Goal: Task Accomplishment & Management: Manage account settings

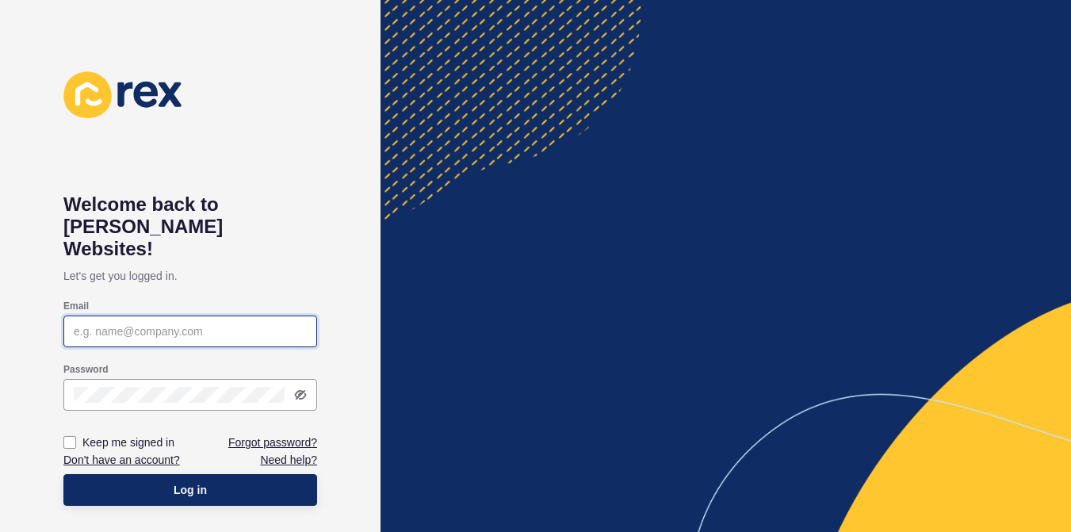
click at [169, 323] on input "Email" at bounding box center [190, 331] width 233 height 16
type input "[PERSON_NAME][EMAIL_ADDRESS][PERSON_NAME][DOMAIN_NAME]"
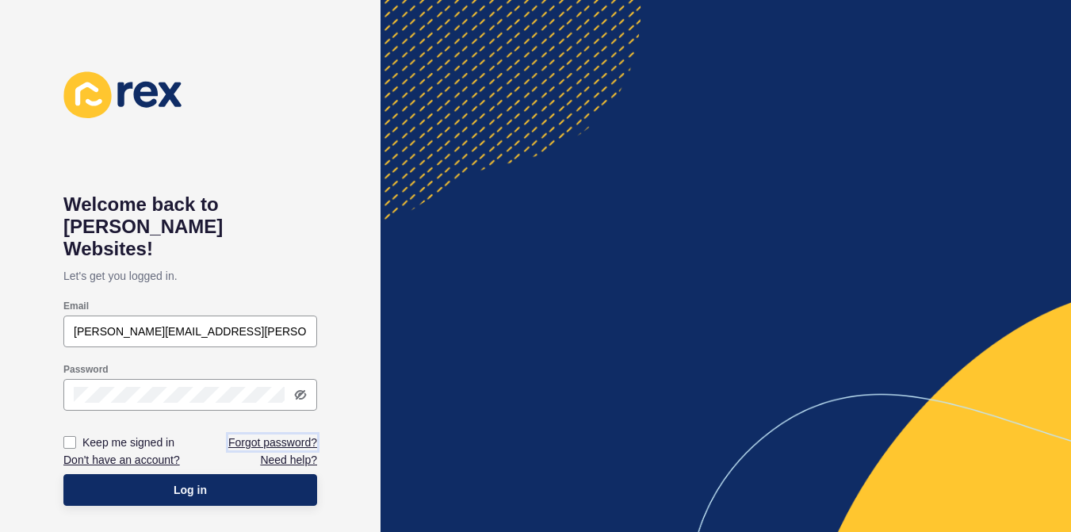
click at [278, 434] on link "Forgot password?" at bounding box center [272, 442] width 89 height 16
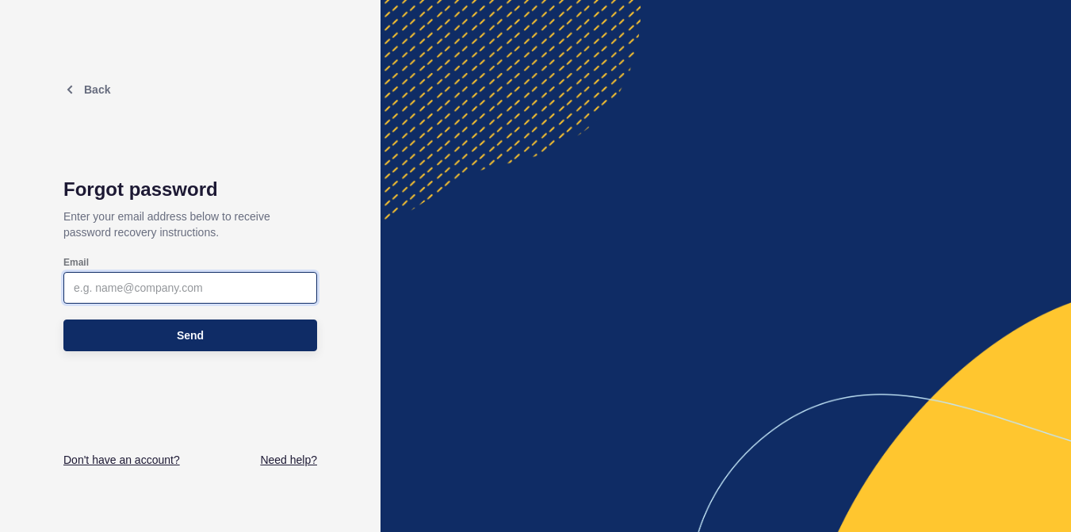
click at [166, 289] on input "Email" at bounding box center [190, 288] width 233 height 16
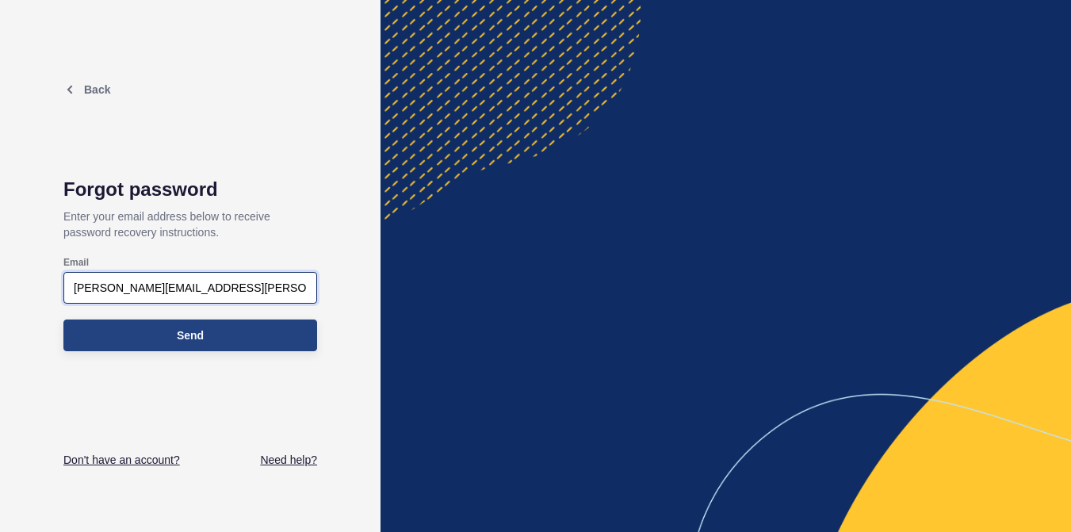
type input "[PERSON_NAME][EMAIL_ADDRESS][PERSON_NAME][DOMAIN_NAME]"
click at [209, 333] on button "Send" at bounding box center [190, 335] width 254 height 32
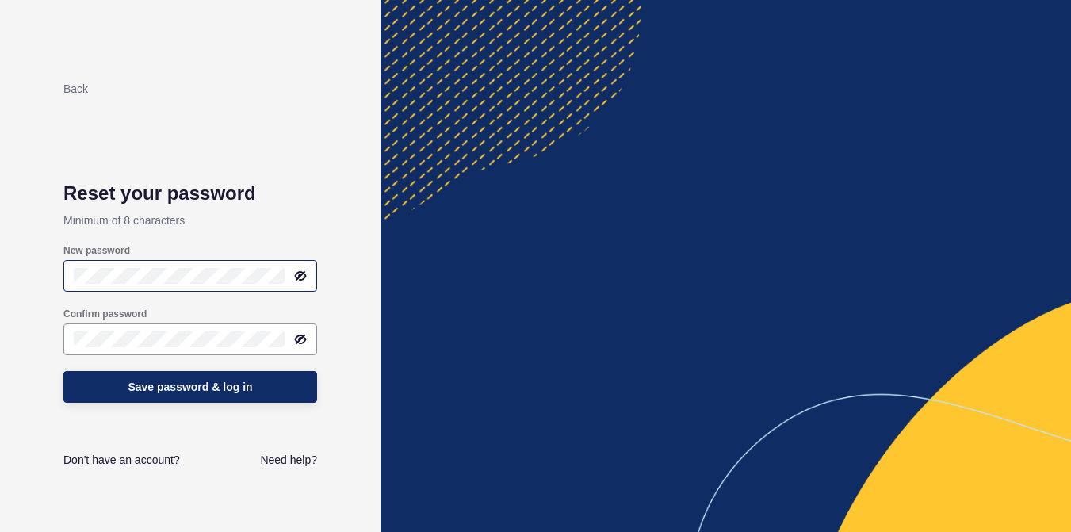
click at [299, 276] on icon at bounding box center [301, 276] width 10 height 8
click at [303, 342] on icon at bounding box center [300, 339] width 13 height 13
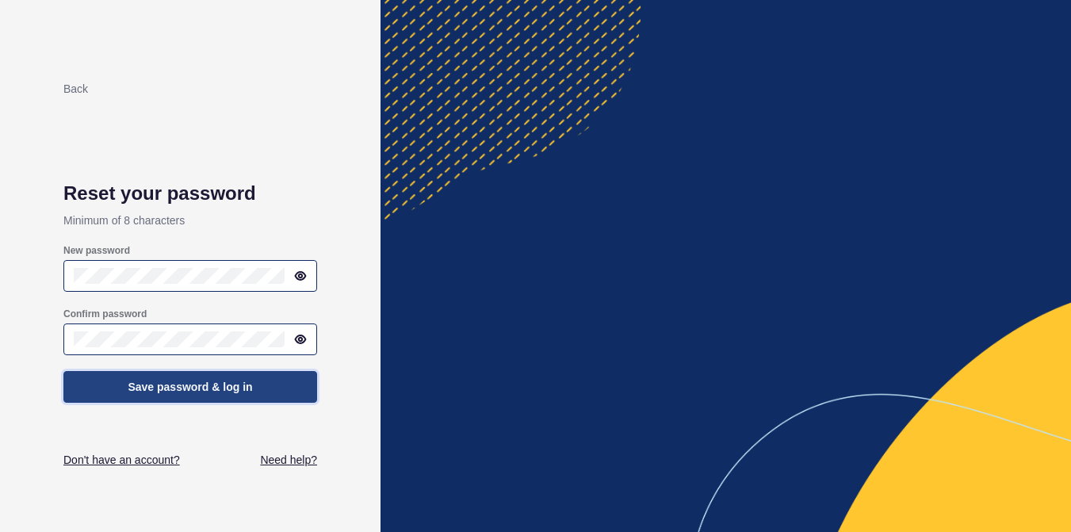
click at [248, 389] on span "Save password & log in" at bounding box center [190, 387] width 124 height 16
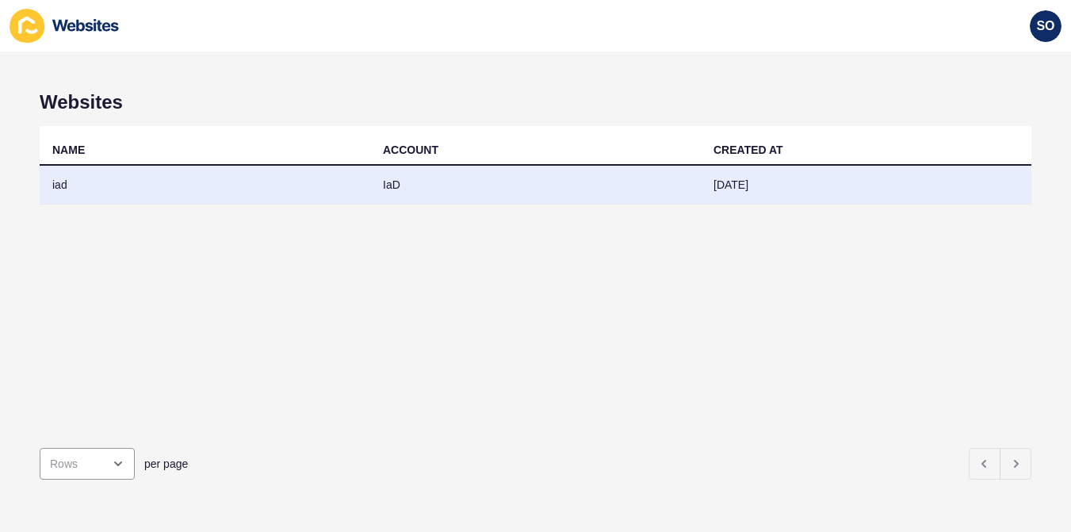
click at [65, 179] on td "iad" at bounding box center [205, 185] width 331 height 39
